Goal: Entertainment & Leisure: Consume media (video, audio)

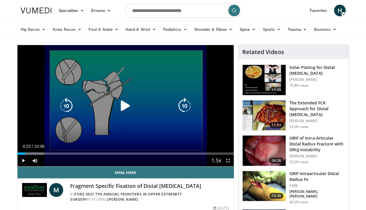
click at [146, 86] on div "10 seconds Tap to unmute" at bounding box center [125, 105] width 216 height 121
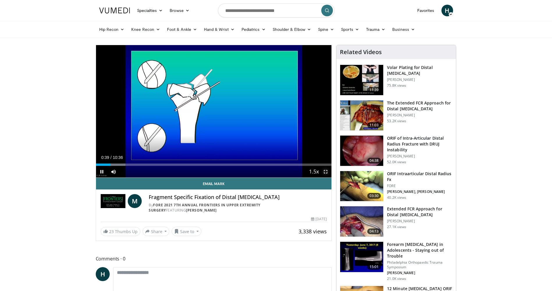
click at [326, 172] on span "Video Player" at bounding box center [326, 172] width 12 height 12
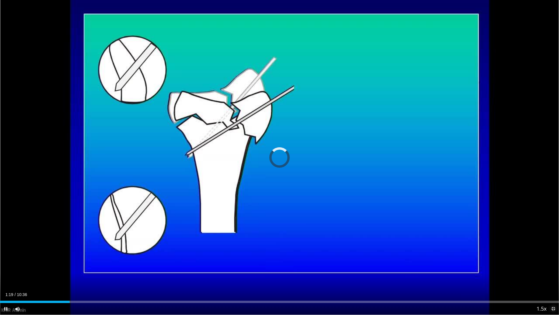
click at [366, 210] on span "Video Player" at bounding box center [553, 309] width 12 height 12
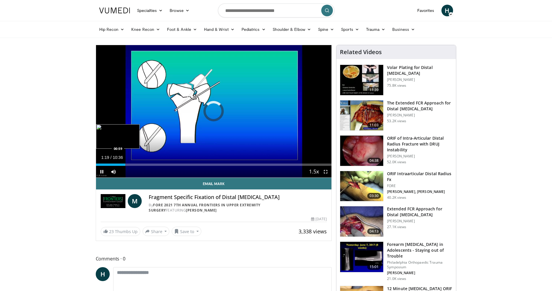
click at [118, 165] on div "Loaded : 12.48% 01:19 00:59" at bounding box center [214, 165] width 236 height 2
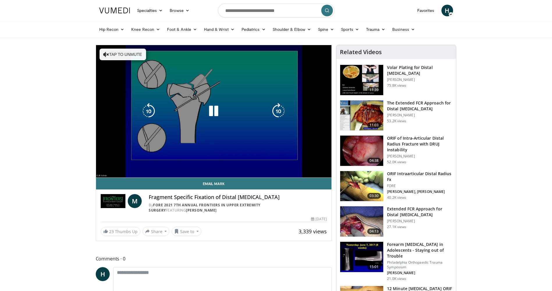
click at [256, 152] on div "10 seconds Tap to unmute" at bounding box center [214, 111] width 236 height 133
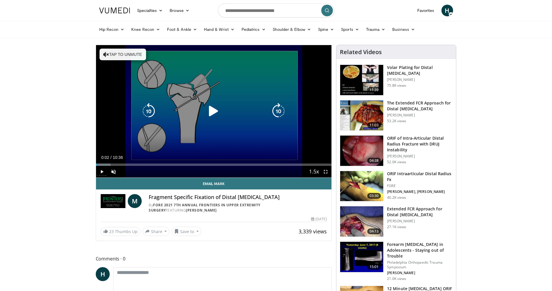
click at [256, 152] on div "10 seconds Tap to unmute" at bounding box center [214, 111] width 236 height 133
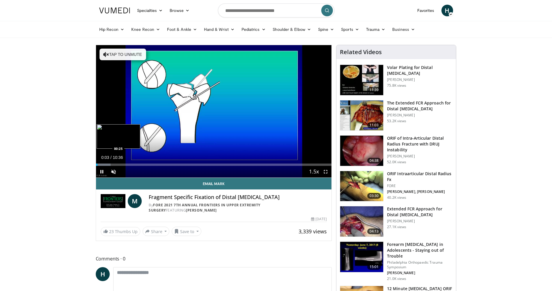
click at [105, 164] on div "Loaded : 6.23% 00:04 00:25" at bounding box center [214, 165] width 236 height 2
click at [326, 172] on span "Video Player" at bounding box center [326, 172] width 12 height 12
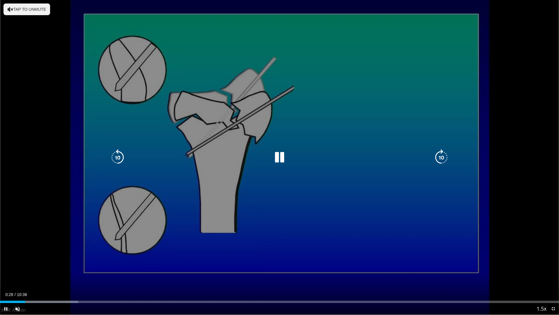
click at [33, 9] on button "Tap to unmute" at bounding box center [26, 9] width 47 height 12
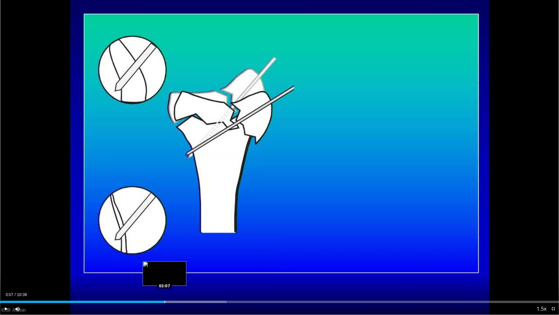
click at [165, 291] on div "Loaded : 40.54% 03:07 03:07" at bounding box center [279, 301] width 559 height 2
click at [161, 291] on div "Loaded : 40.54% 03:07 03:04" at bounding box center [279, 301] width 559 height 2
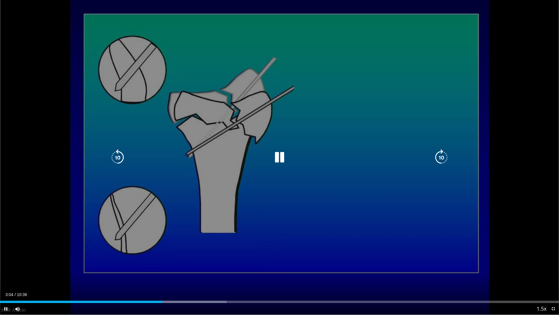
click at [207, 177] on div "10 seconds Tap to unmute" at bounding box center [279, 157] width 559 height 314
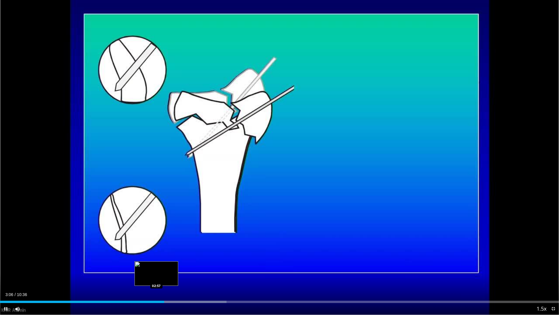
click at [156, 291] on div "Loaded : 40.54% 03:06 02:57" at bounding box center [279, 300] width 559 height 6
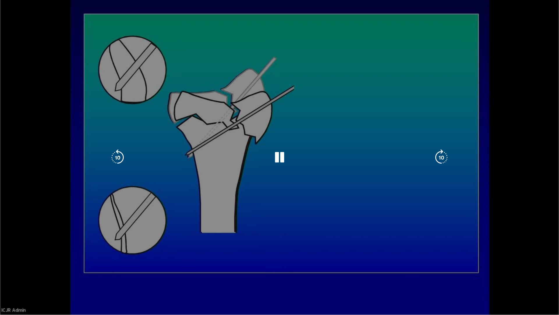
click at [195, 216] on div "10 seconds Tap to unmute" at bounding box center [279, 157] width 559 height 314
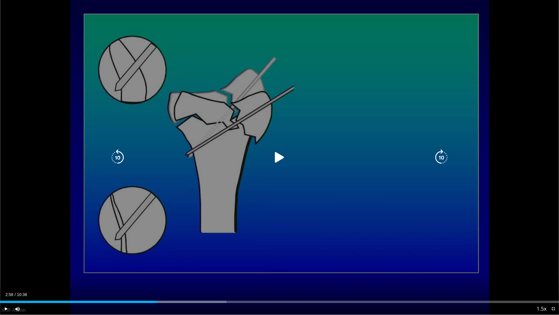
click at [210, 175] on div "10 seconds Tap to unmute" at bounding box center [279, 157] width 559 height 314
click at [552, 285] on div "10 seconds Tap to unmute" at bounding box center [279, 157] width 559 height 314
click at [547, 276] on div "10 seconds Tap to unmute" at bounding box center [279, 157] width 559 height 314
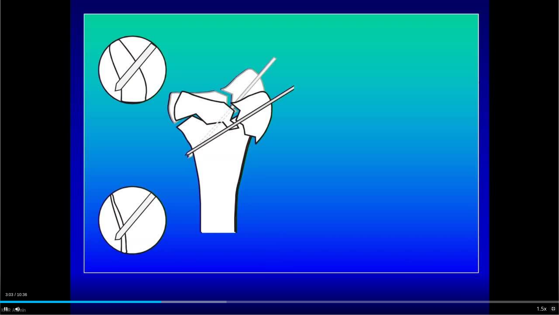
click at [552, 291] on span "Video Player" at bounding box center [553, 309] width 12 height 12
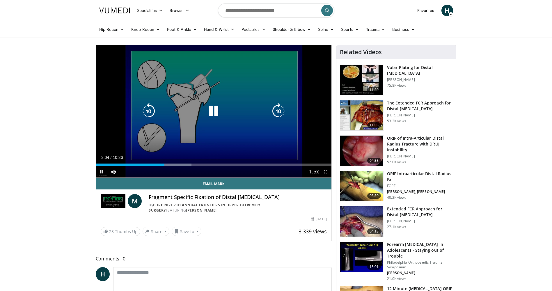
click at [286, 78] on div "10 seconds Tap to unmute" at bounding box center [214, 111] width 236 height 133
click at [182, 94] on div "10 seconds Tap to unmute" at bounding box center [214, 111] width 236 height 133
drag, startPoint x: 326, startPoint y: 173, endPoint x: 328, endPoint y: 195, distance: 21.6
click at [326, 173] on span "Video Player" at bounding box center [326, 172] width 12 height 12
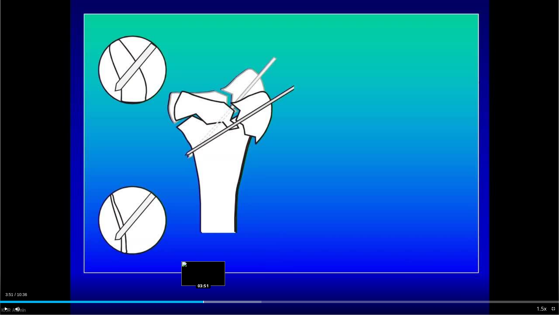
click at [203, 291] on div "Loaded : 46.78% 03:51 03:51" at bounding box center [279, 300] width 559 height 6
click at [202, 291] on div "Loaded : 46.78% 03:52 03:49" at bounding box center [279, 300] width 559 height 6
click at [198, 291] on div "03:50" at bounding box center [101, 301] width 202 height 2
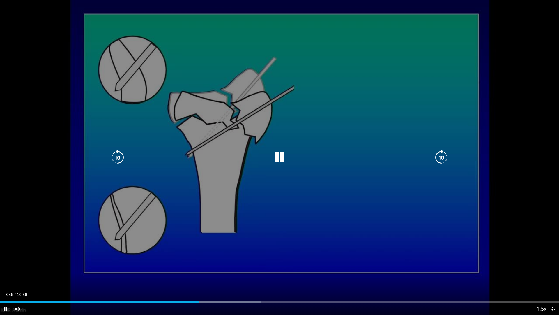
click at [320, 224] on div "10 seconds Tap to unmute" at bounding box center [279, 157] width 559 height 314
click at [399, 184] on div "10 seconds Tap to unmute" at bounding box center [279, 157] width 559 height 314
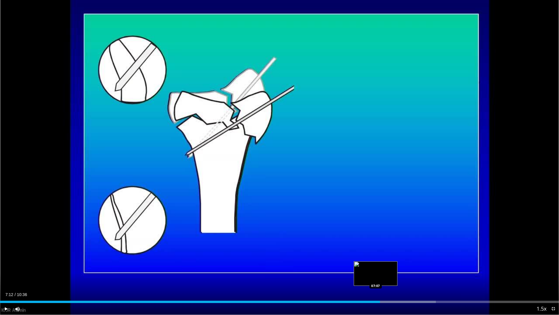
click at [375, 291] on div "Loaded : 77.97% 07:06 07:07" at bounding box center [279, 300] width 559 height 6
click at [367, 291] on div "07:07" at bounding box center [188, 301] width 376 height 2
click at [368, 291] on div "06:59" at bounding box center [184, 301] width 368 height 2
click at [370, 291] on div "Loaded : 77.97% 06:59 07:00" at bounding box center [279, 301] width 559 height 2
click at [371, 291] on div "Progress Bar" at bounding box center [394, 301] width 84 height 2
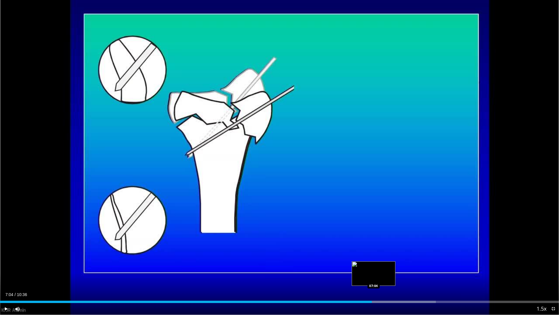
click at [374, 291] on div "Progress Bar" at bounding box center [394, 301] width 84 height 2
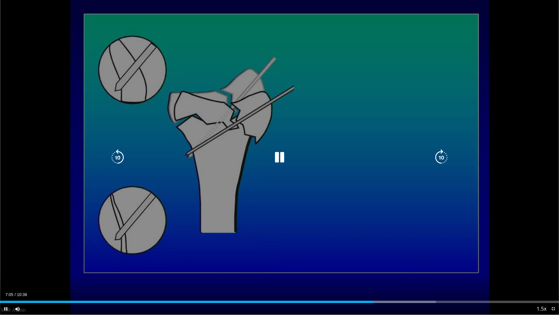
click at [391, 202] on div "10 seconds Tap to unmute" at bounding box center [279, 157] width 559 height 314
click at [356, 96] on div "10 seconds Tap to unmute" at bounding box center [279, 157] width 559 height 314
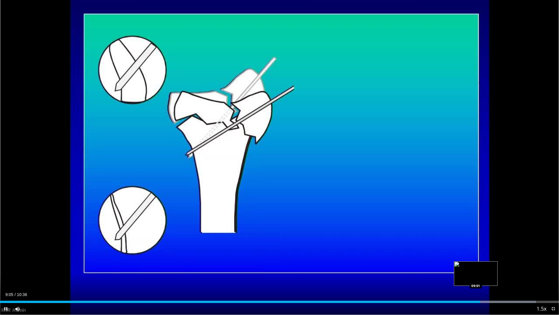
click at [476, 291] on div "Loaded : 95.91% 09:06 09:01" at bounding box center [279, 300] width 559 height 6
click at [469, 291] on div "Loaded : 95.91% 09:02 08:53" at bounding box center [279, 300] width 559 height 6
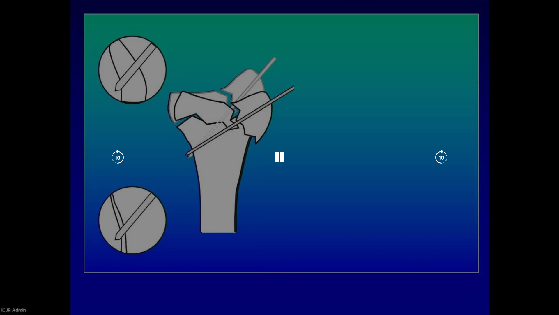
click at [466, 215] on div "10 seconds Tap to unmute" at bounding box center [279, 157] width 559 height 314
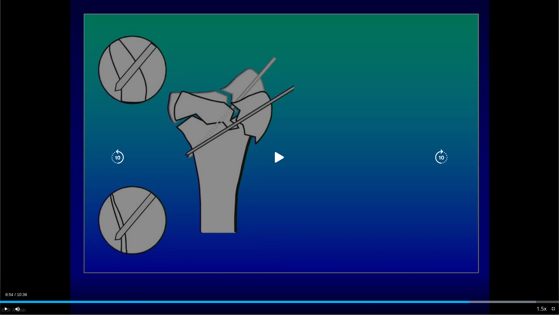
click at [437, 150] on icon "Video Player" at bounding box center [441, 157] width 16 height 16
click at [279, 159] on icon "Video Player" at bounding box center [279, 157] width 16 height 16
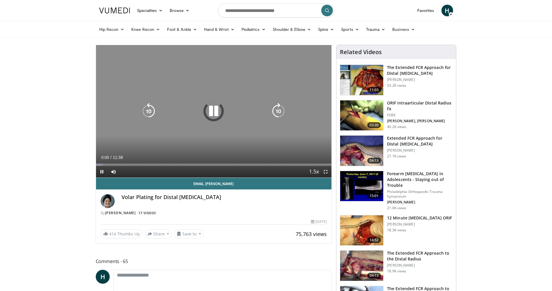
click at [258, 62] on div "10 seconds Tap to unmute" at bounding box center [214, 111] width 236 height 133
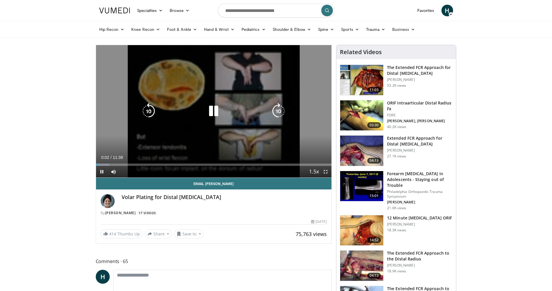
click at [216, 112] on icon "Video Player" at bounding box center [214, 111] width 16 height 16
